Goal: Information Seeking & Learning: Compare options

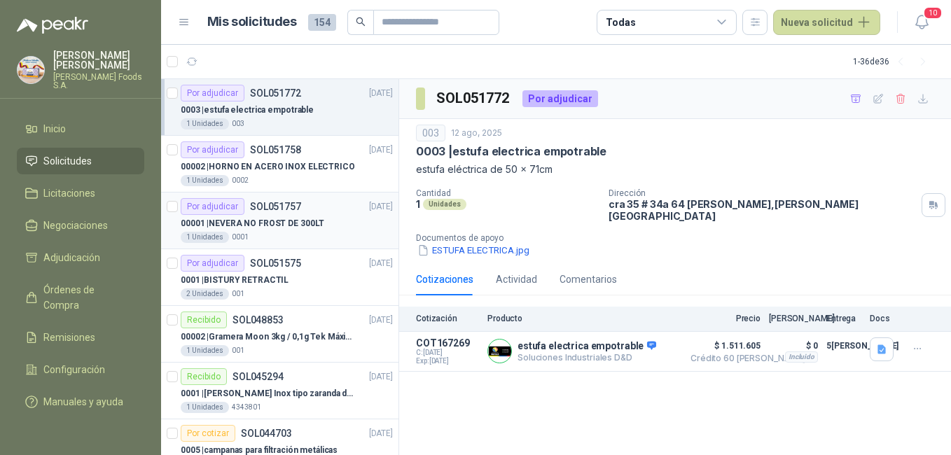
click at [312, 237] on div "1 Unidades 0001" at bounding box center [287, 237] width 212 height 11
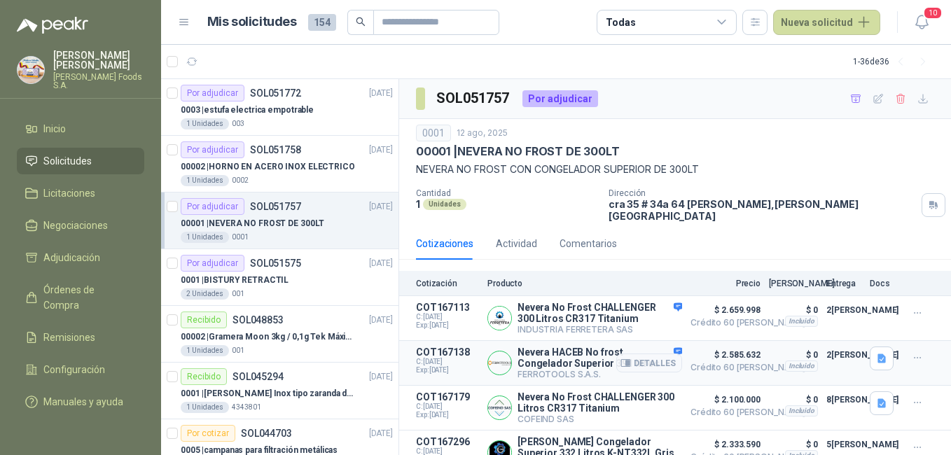
scroll to position [15, 0]
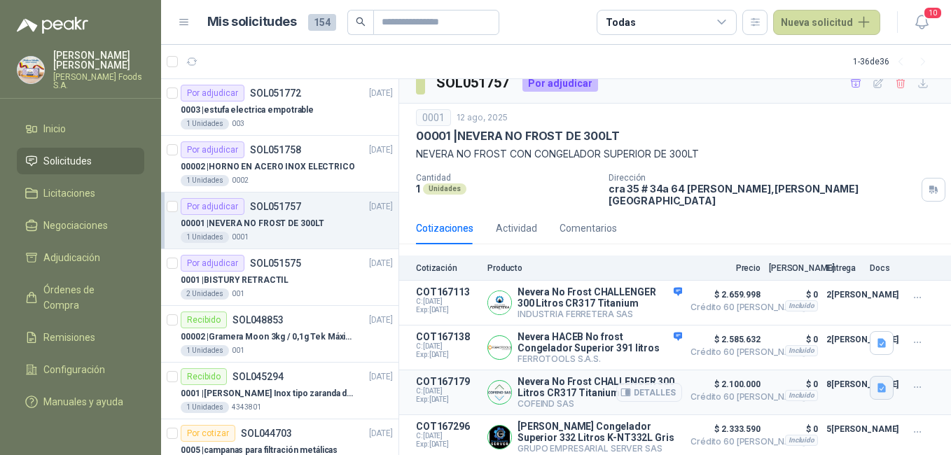
click at [876, 383] on icon "button" at bounding box center [882, 388] width 12 height 12
click at [836, 318] on button "nevera ca.png" at bounding box center [836, 321] width 74 height 15
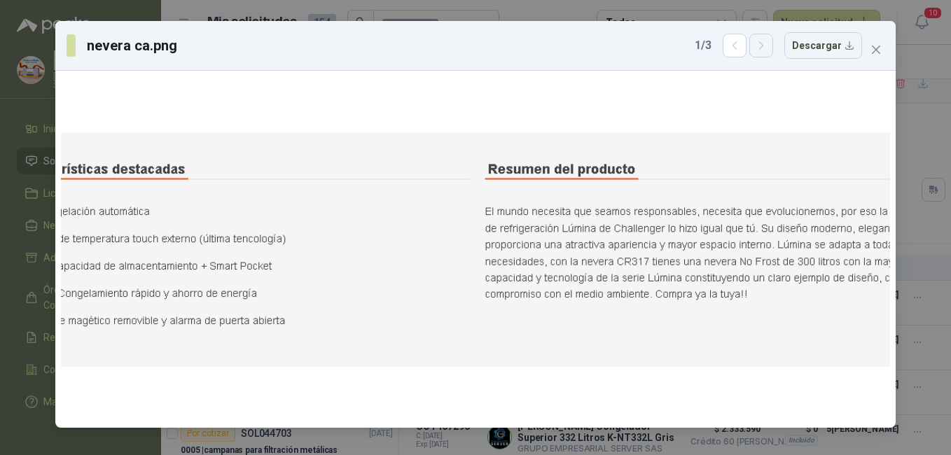
click at [763, 45] on icon "button" at bounding box center [762, 46] width 12 height 12
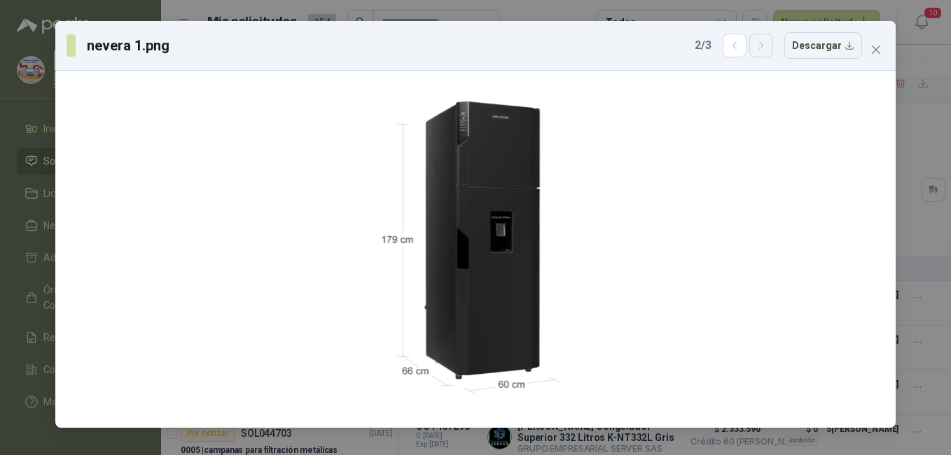
click at [763, 45] on icon "button" at bounding box center [762, 46] width 12 height 12
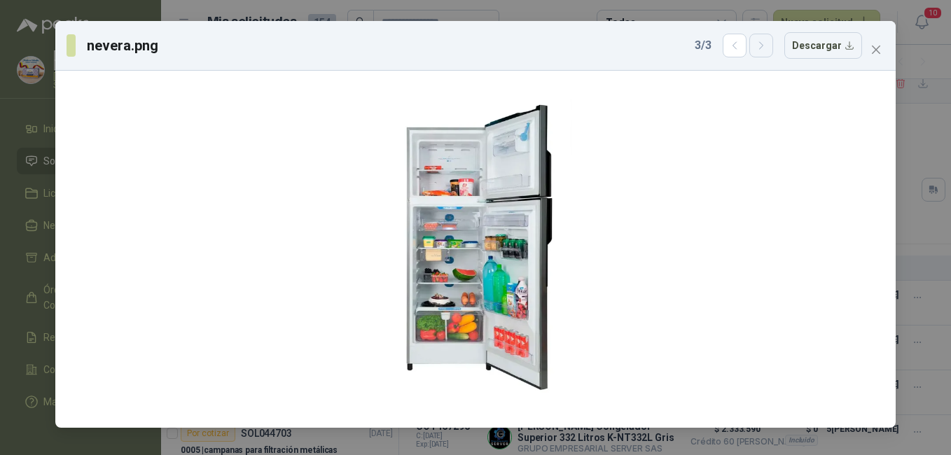
click at [763, 45] on icon "button" at bounding box center [762, 46] width 12 height 12
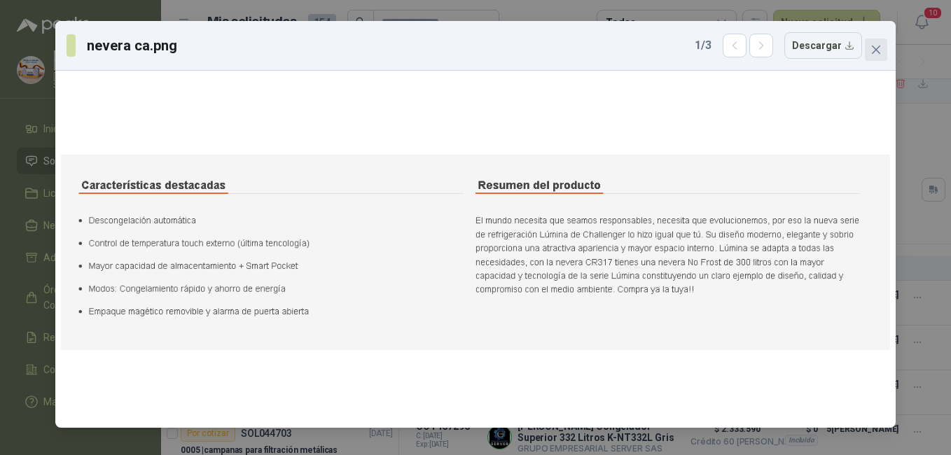
click at [876, 43] on button "Close" at bounding box center [876, 50] width 22 height 22
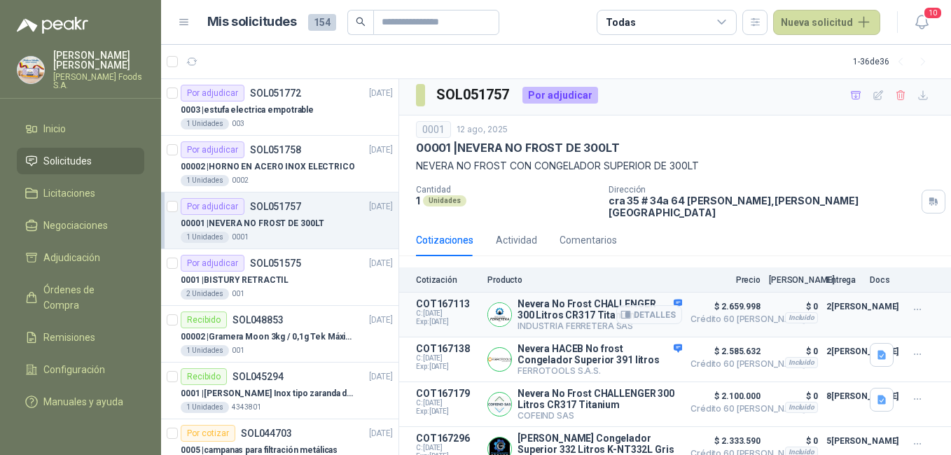
scroll to position [0, 0]
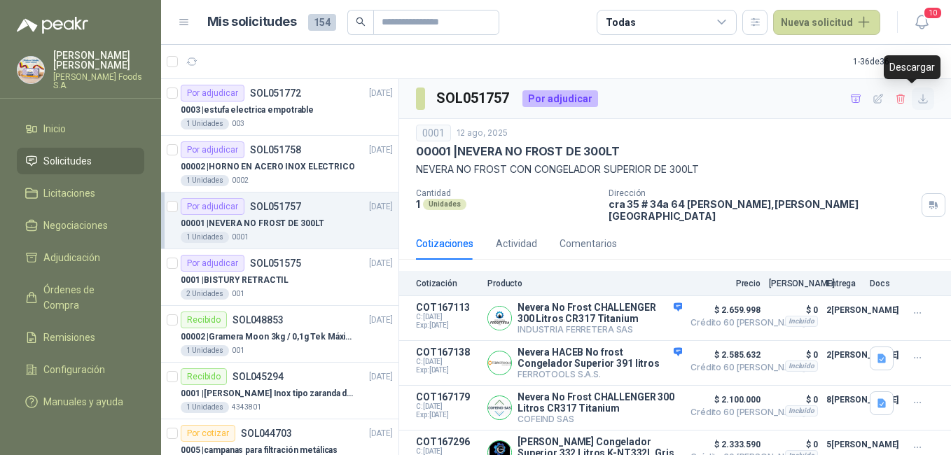
click at [917, 98] on icon "button" at bounding box center [923, 99] width 12 height 12
click at [249, 174] on div "00002 | HORNO EN ACERO INOX ELECTRICO" at bounding box center [287, 166] width 212 height 17
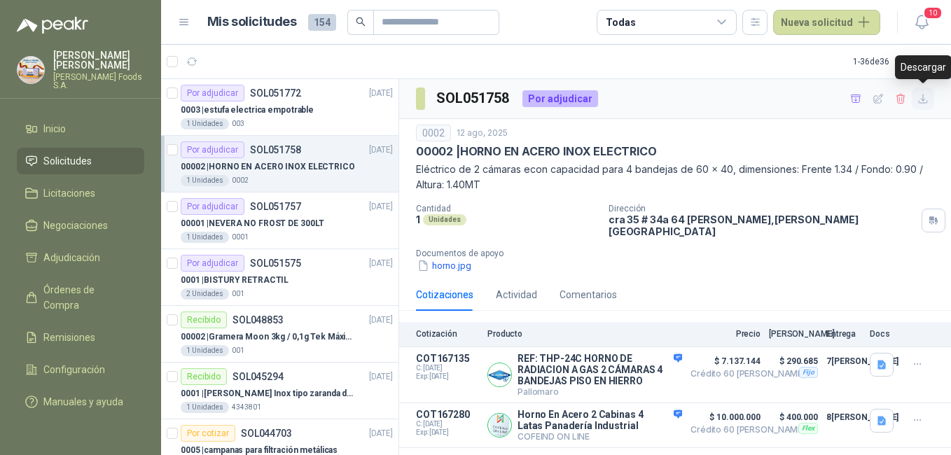
click at [923, 102] on icon "button" at bounding box center [923, 99] width 12 height 12
click at [257, 102] on div "0003 | estufa electrica empotrable" at bounding box center [287, 110] width 212 height 17
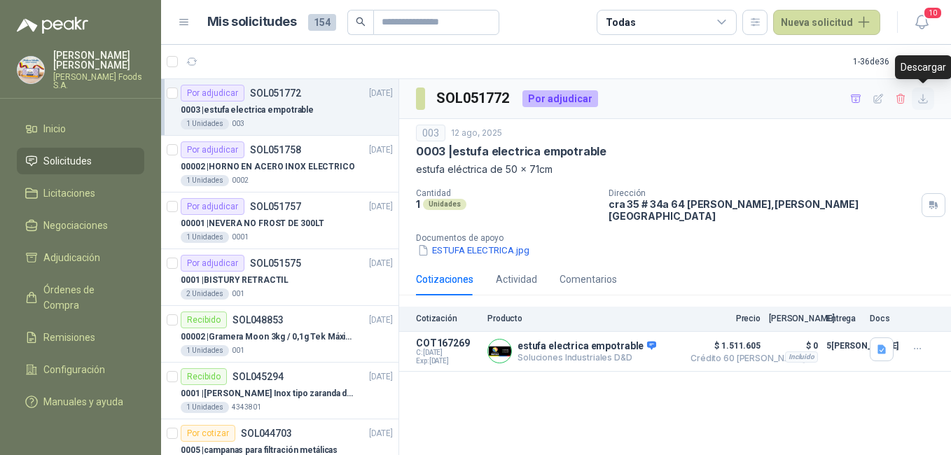
click at [923, 97] on icon "button" at bounding box center [923, 99] width 8 height 8
click at [265, 217] on p "00001 | NEVERA NO FROST DE 300LT" at bounding box center [253, 223] width 144 height 13
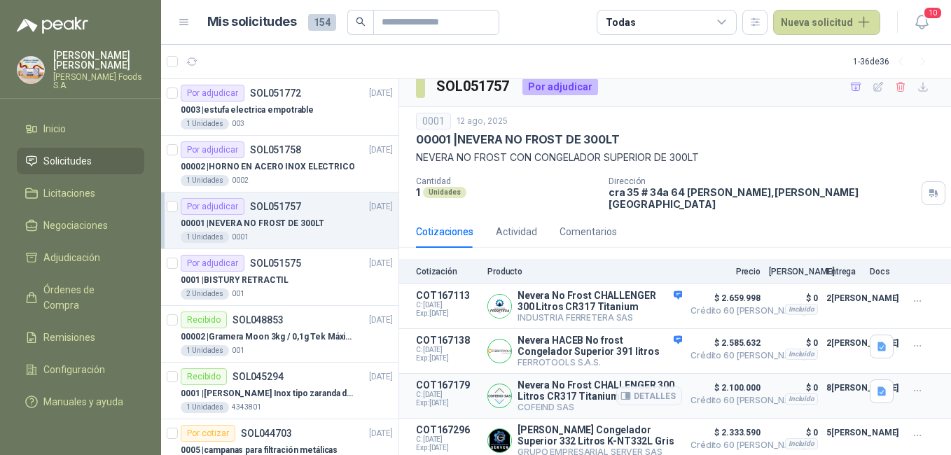
scroll to position [15, 0]
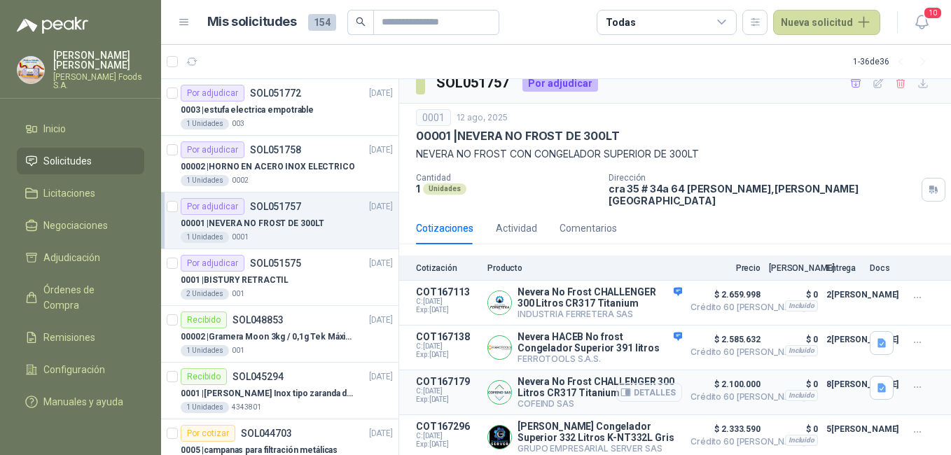
click at [658, 387] on button "Detalles" at bounding box center [649, 392] width 66 height 19
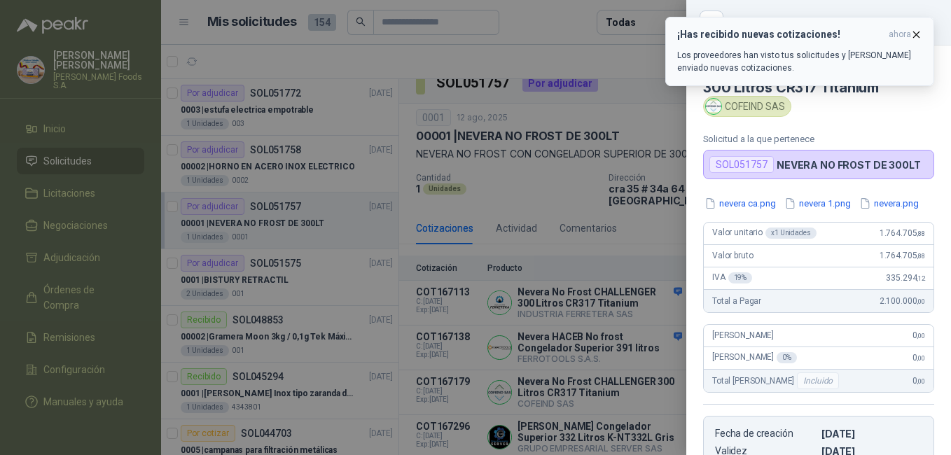
click at [914, 32] on icon "button" at bounding box center [917, 35] width 6 height 6
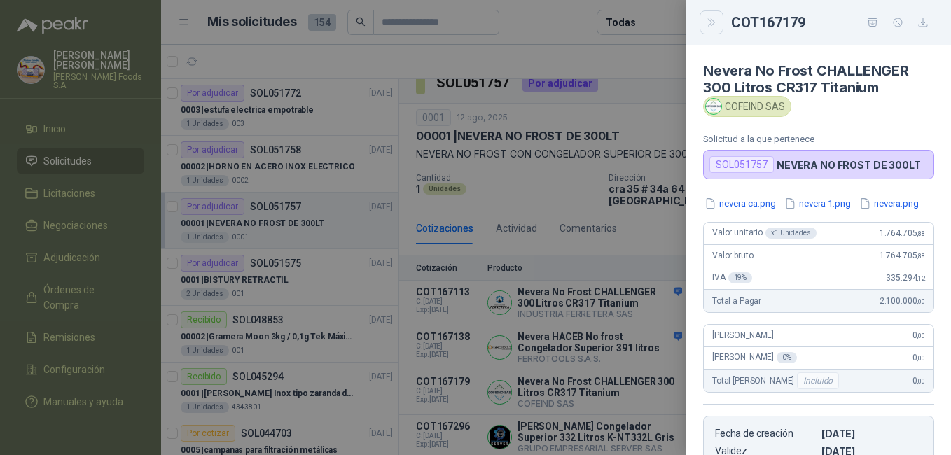
click at [709, 30] on button "Close" at bounding box center [712, 23] width 24 height 24
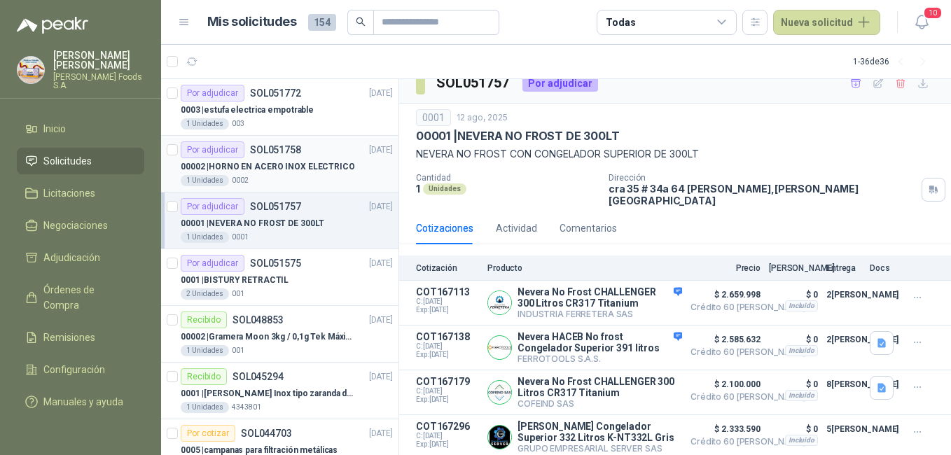
click at [291, 166] on p "00002 | HORNO EN ACERO INOX ELECTRICO" at bounding box center [268, 166] width 174 height 13
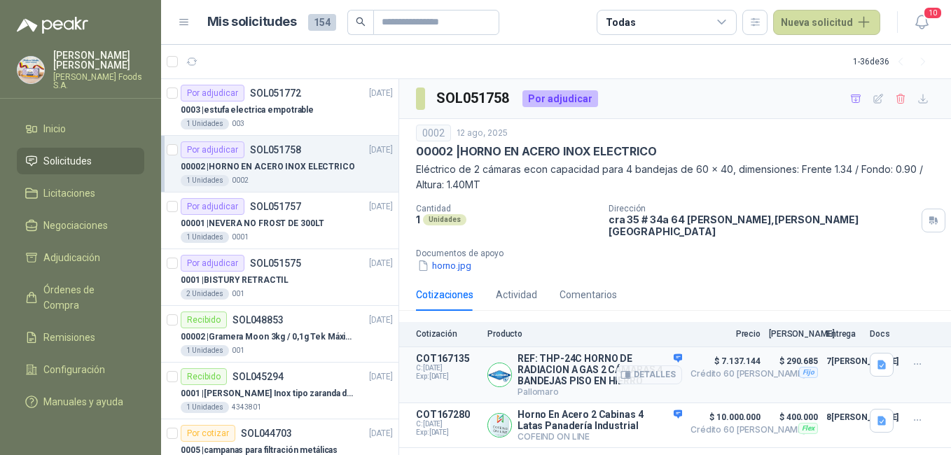
click at [721, 370] on span "Crédito 60 días" at bounding box center [726, 374] width 70 height 8
click at [663, 368] on button "Detalles" at bounding box center [649, 375] width 66 height 19
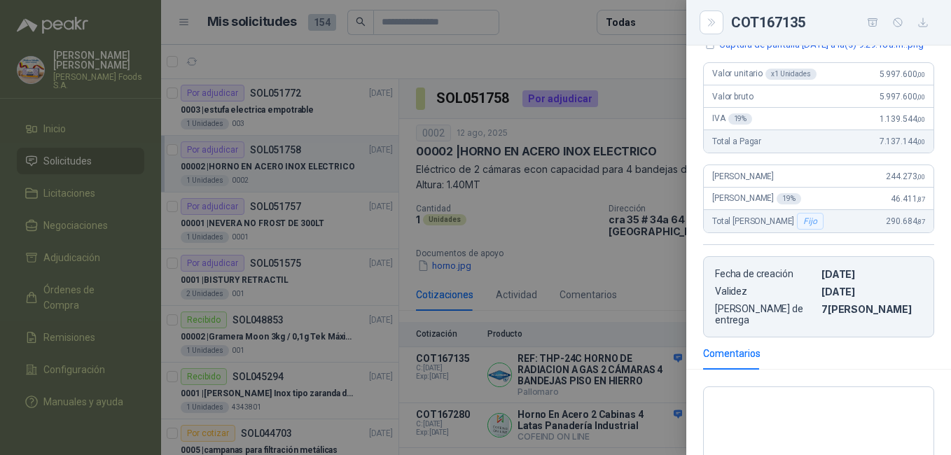
scroll to position [490, 0]
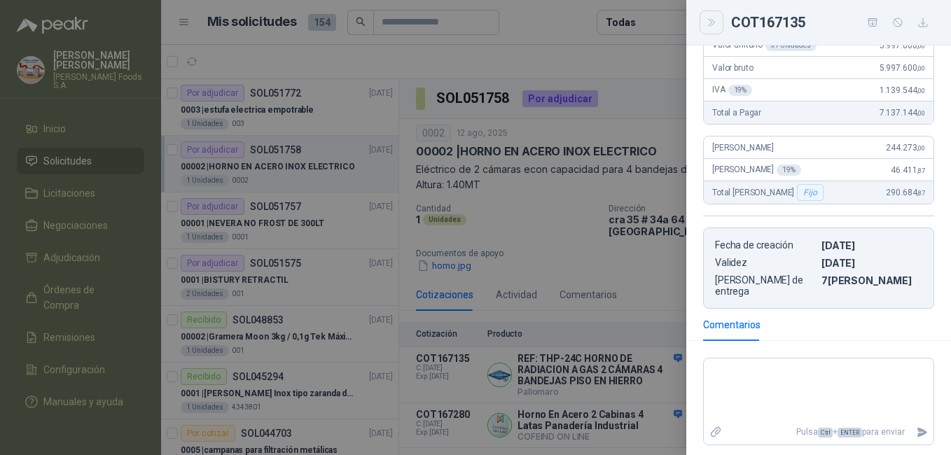
click at [706, 21] on icon "Close" at bounding box center [712, 23] width 12 height 12
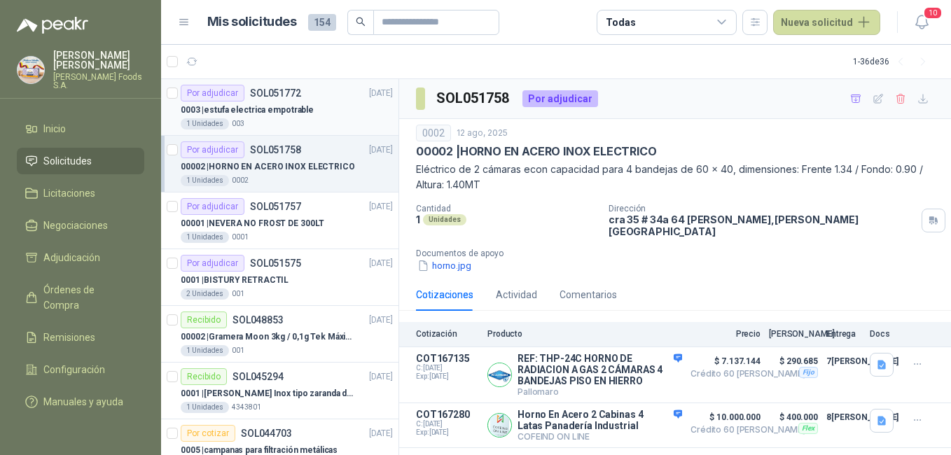
click at [287, 116] on p "0003 | estufa electrica empotrable" at bounding box center [247, 110] width 133 height 13
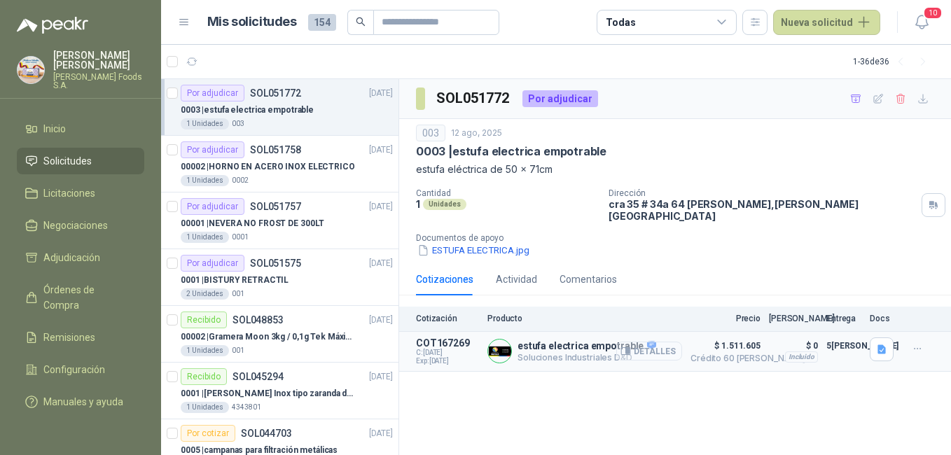
click at [673, 343] on button "Detalles" at bounding box center [649, 351] width 66 height 19
